Goal: Transaction & Acquisition: Purchase product/service

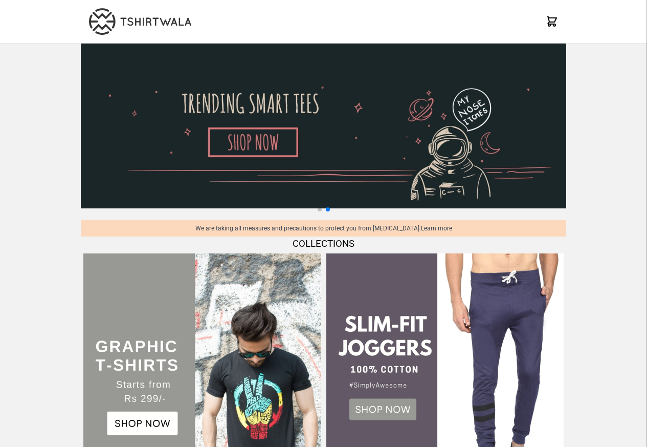
click at [126, 427] on img at bounding box center [201, 371] width 237 height 237
